Goal: Check status: Check status

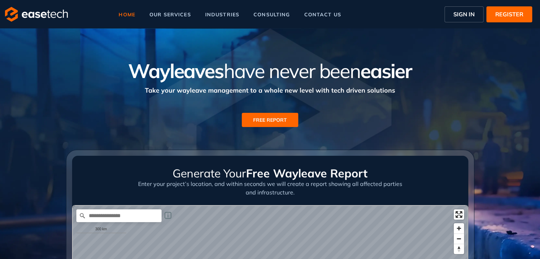
click at [451, 18] on button "SIGN IN" at bounding box center [463, 14] width 39 height 16
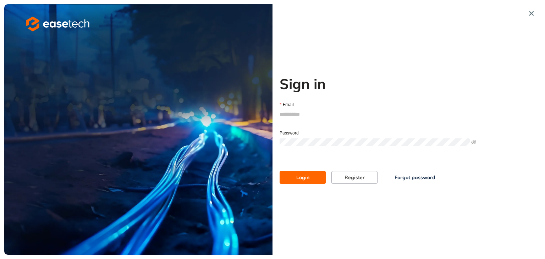
type input "**********"
click at [309, 177] on button "Login" at bounding box center [303, 177] width 46 height 13
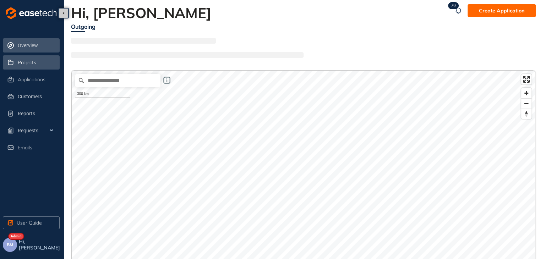
click at [27, 64] on span "Projects" at bounding box center [27, 63] width 18 height 6
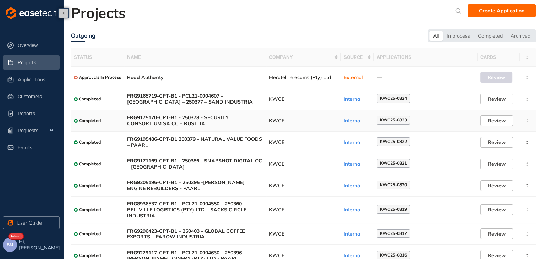
scroll to position [48, 0]
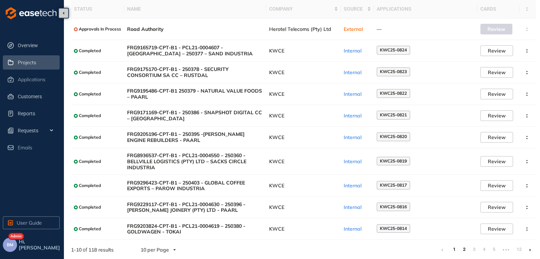
click at [465, 250] on link "2" at bounding box center [463, 249] width 7 height 11
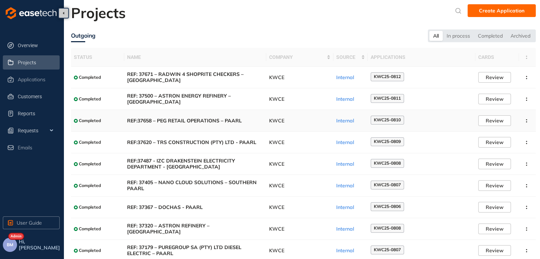
scroll to position [43, 0]
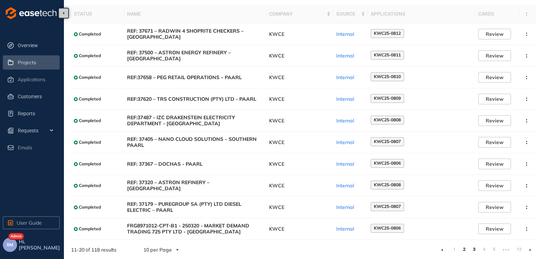
click at [473, 251] on link "3" at bounding box center [473, 249] width 7 height 11
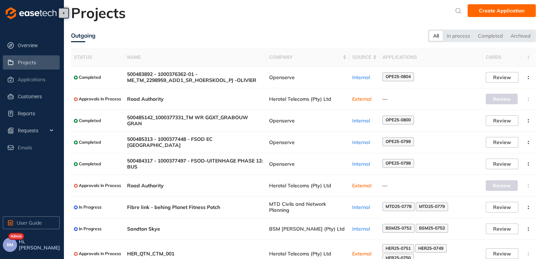
click at [42, 67] on div "Projects" at bounding box center [38, 62] width 40 height 12
click at [35, 79] on span "Applications" at bounding box center [32, 80] width 28 height 6
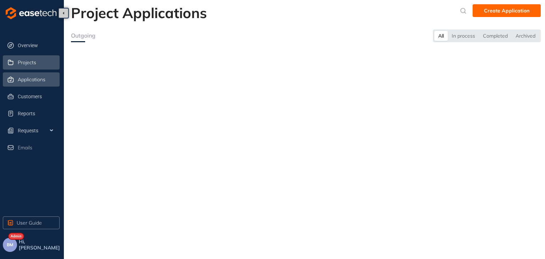
click at [27, 67] on div "Projects" at bounding box center [38, 62] width 40 height 12
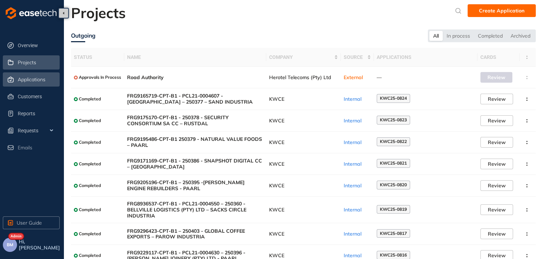
click at [29, 83] on div "Applications" at bounding box center [38, 79] width 40 height 12
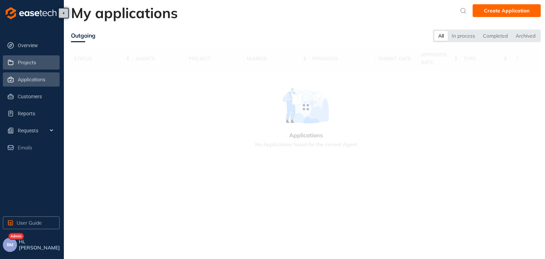
click at [24, 67] on div "Projects" at bounding box center [38, 62] width 40 height 12
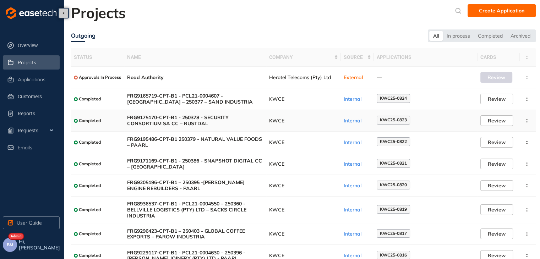
click at [221, 123] on span "FRG9175170-CPT-B1 - 250378 - SECURITY CONSORTIUM SA CC – RUSTDAL" at bounding box center [195, 121] width 136 height 12
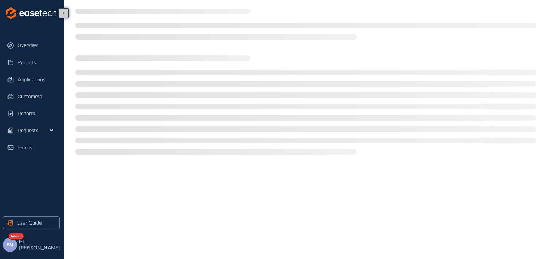
type textarea "**********"
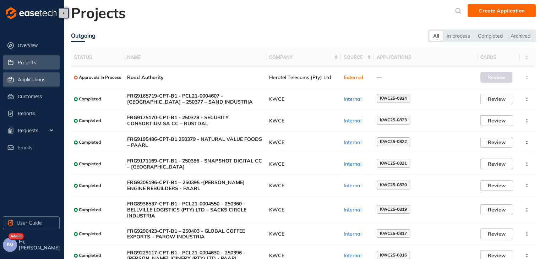
click at [46, 79] on div "Applications" at bounding box center [38, 79] width 40 height 12
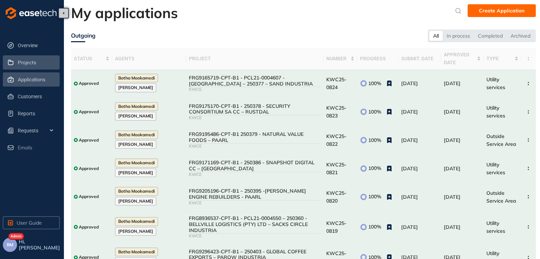
click at [35, 64] on span "Projects" at bounding box center [27, 63] width 18 height 6
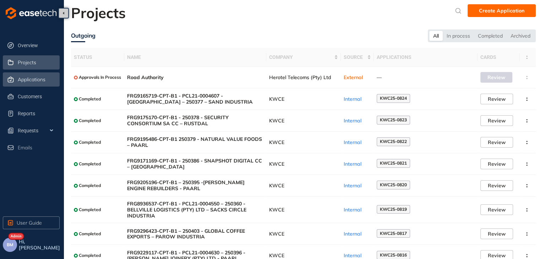
click at [40, 80] on span "Applications" at bounding box center [32, 80] width 28 height 6
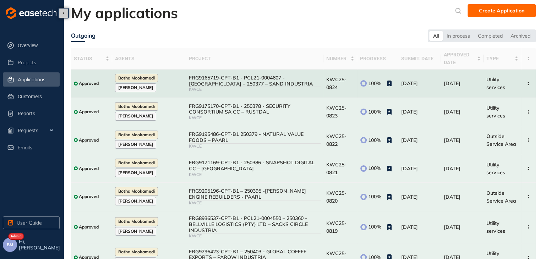
click at [196, 84] on div "FRG9165719-CPT-B1 - PCL21-0004607 - [GEOGRAPHIC_DATA] – 250377 – SAND INDUSTRIA" at bounding box center [255, 81] width 132 height 12
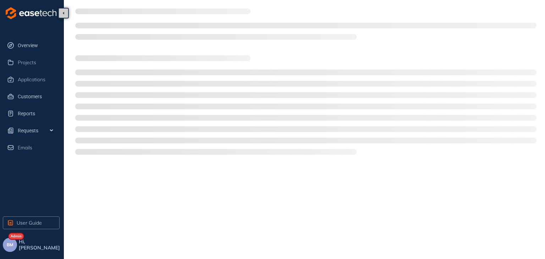
click at [196, 84] on li at bounding box center [305, 84] width 461 height 6
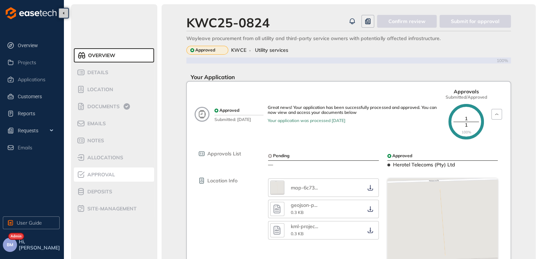
click at [102, 176] on span "Approval" at bounding box center [100, 175] width 30 height 6
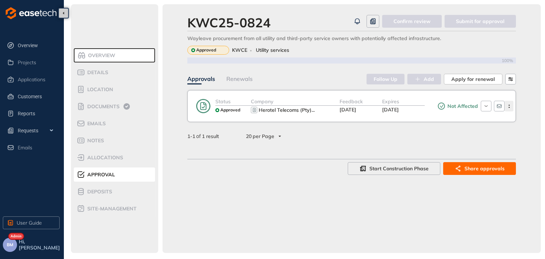
click at [510, 107] on icon "button" at bounding box center [509, 106] width 7 height 3
click at [499, 107] on icon "button" at bounding box center [499, 106] width 6 height 6
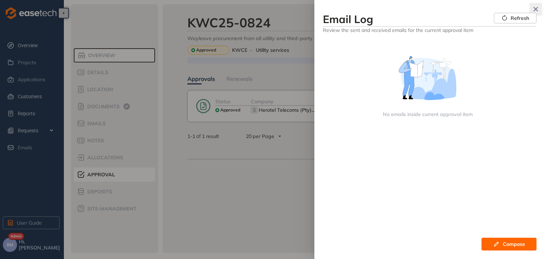
click at [535, 9] on icon "button" at bounding box center [536, 9] width 4 height 4
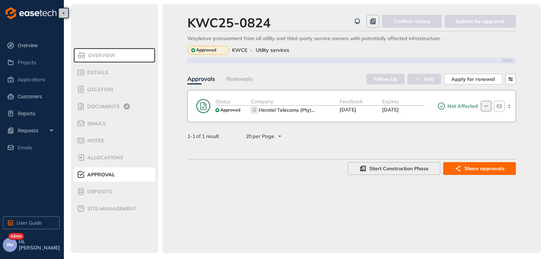
click at [487, 106] on icon "button" at bounding box center [485, 105] width 3 height 1
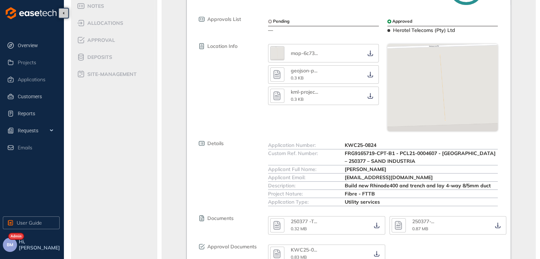
scroll to position [177, 0]
